Goal: Task Accomplishment & Management: Manage account settings

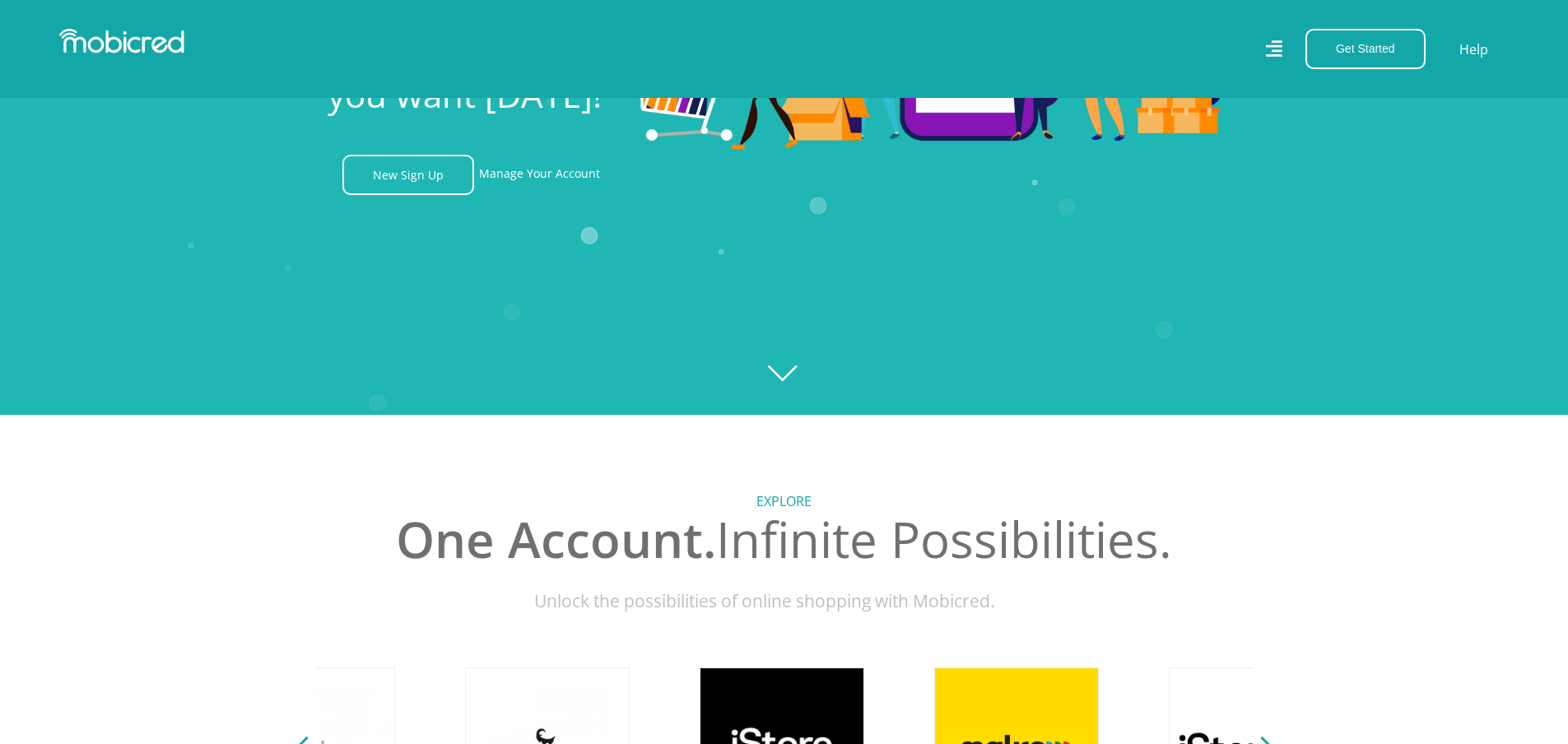
scroll to position [0, 1174]
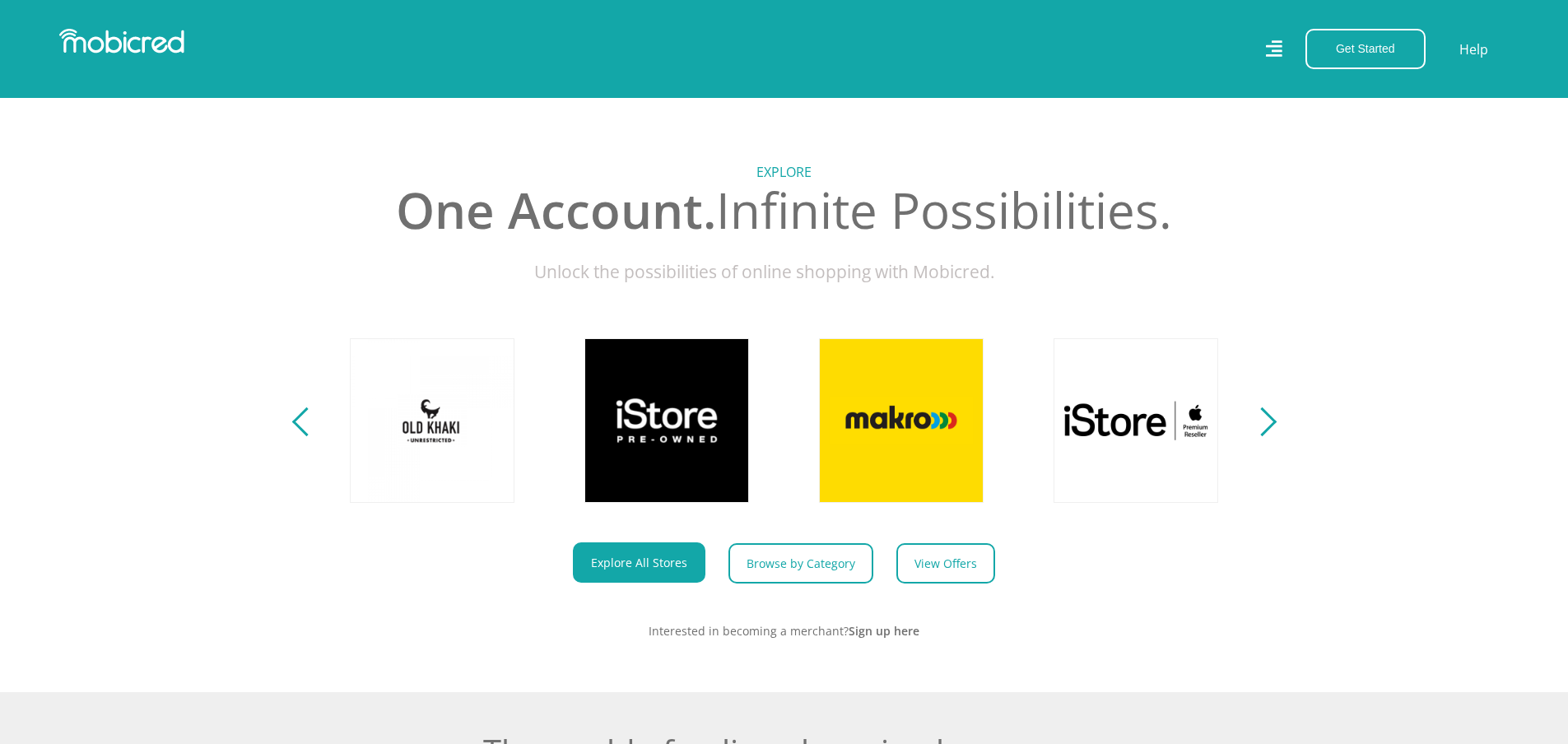
click at [1282, 45] on icon at bounding box center [1273, 48] width 16 height 16
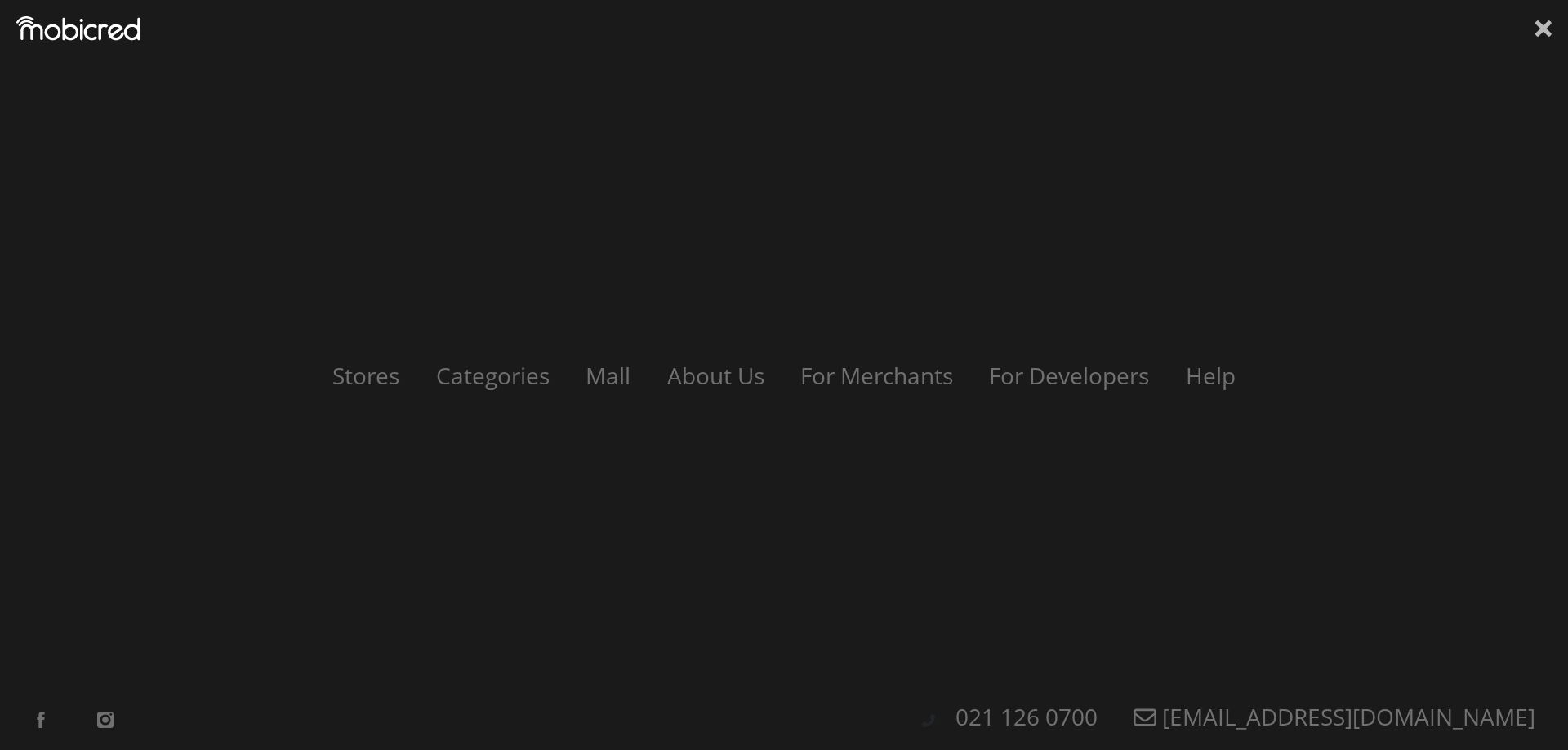
scroll to position [0, 2096]
drag, startPoint x: 1539, startPoint y: 21, endPoint x: 1529, endPoint y: 30, distance: 13.5
click at [1539, 20] on icon at bounding box center [1543, 28] width 16 height 25
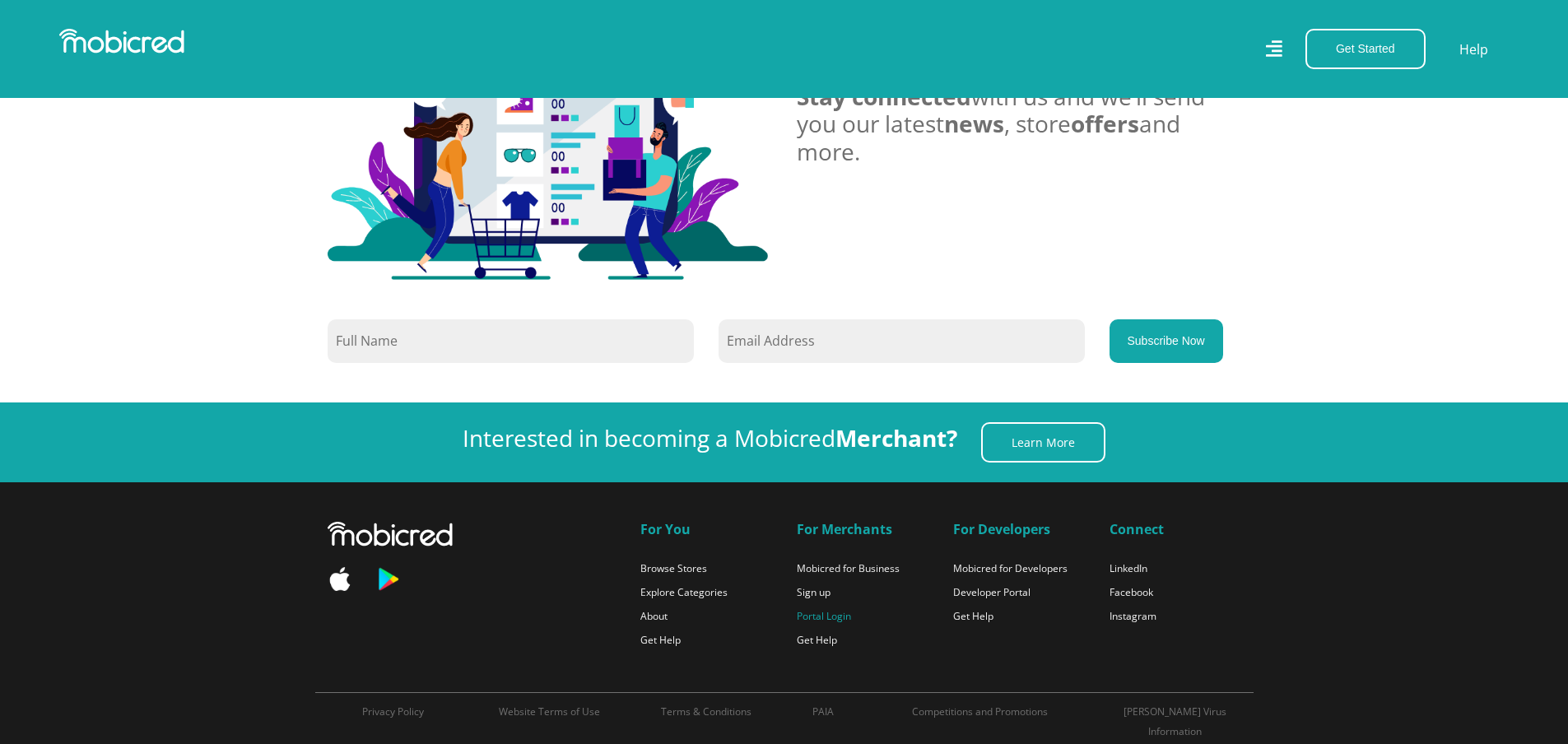
scroll to position [0, 3755]
click at [826, 609] on link "Portal Login" at bounding box center [824, 616] width 54 height 14
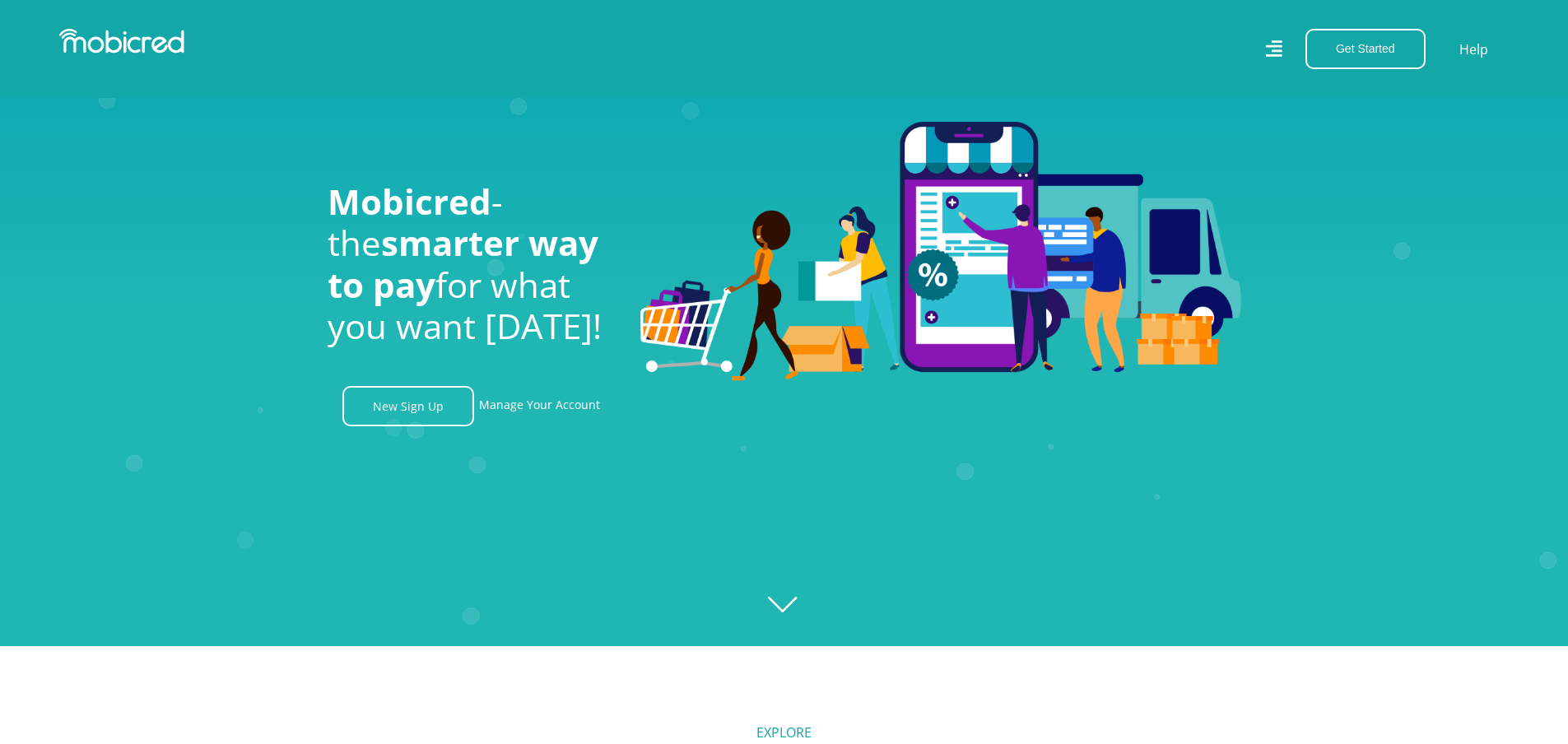
scroll to position [0, 0]
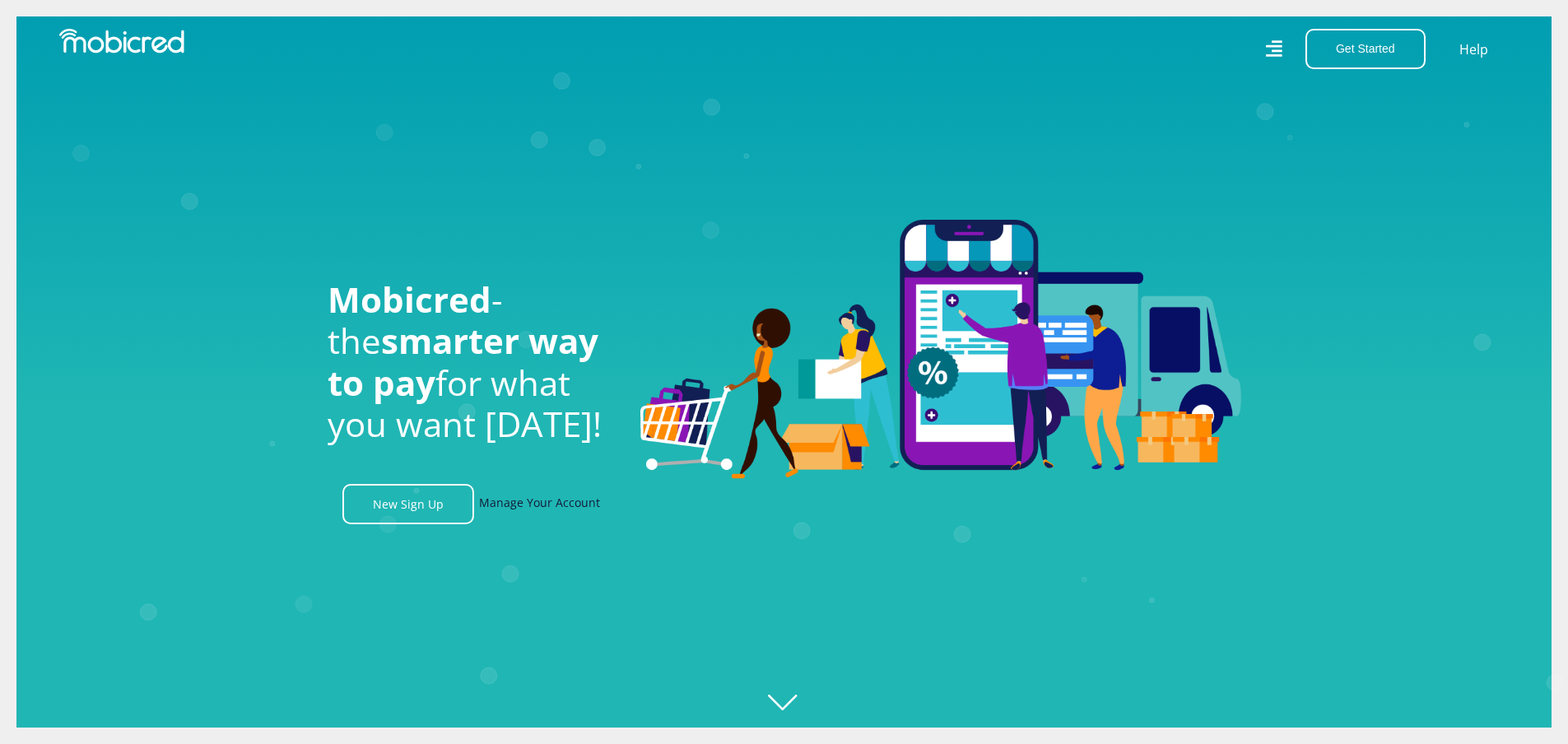
click at [540, 506] on link "Manage Your Account" at bounding box center [540, 504] width 121 height 40
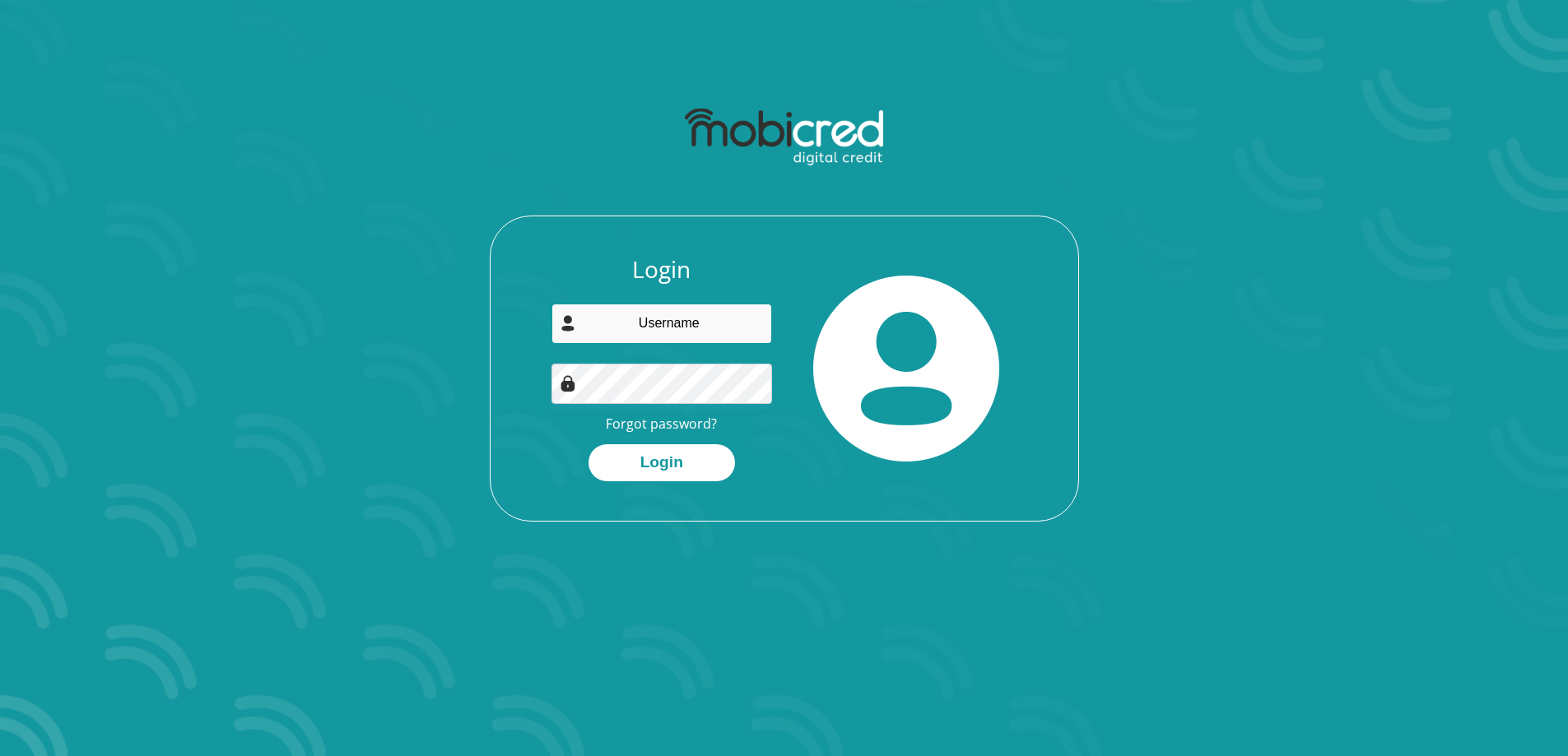
type input "[EMAIL_ADDRESS][DOMAIN_NAME]"
click at [625, 471] on button "Login" at bounding box center [661, 463] width 146 height 37
